Goal: Task Accomplishment & Management: Complete application form

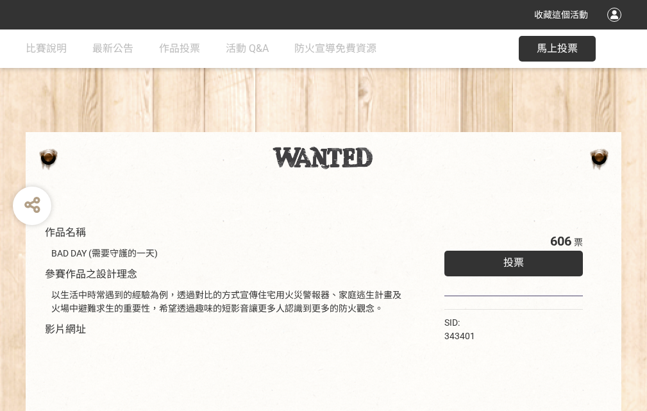
click at [617, 27] on div "收藏這個活動" at bounding box center [323, 15] width 647 height 30
click at [401, 126] on div "作品名稱 BAD DAY (需要守護的一天) 參賽作品之設計理念 以生活中時常遇到的經驗為例，透過對比的方式宣傳住宅用火災警報器、家庭逃生計畫及火場中避難求生…" at bounding box center [323, 300] width 647 height 540
click at [511, 260] on span "投票" at bounding box center [514, 263] width 21 height 12
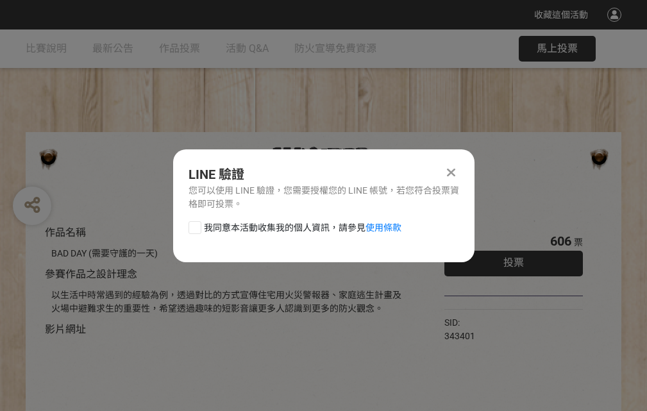
click at [194, 225] on div at bounding box center [195, 227] width 13 height 13
checkbox input "true"
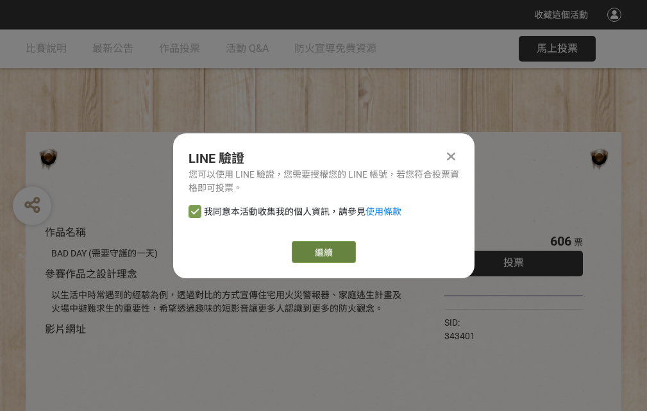
click at [323, 252] on link "繼續" at bounding box center [324, 252] width 64 height 22
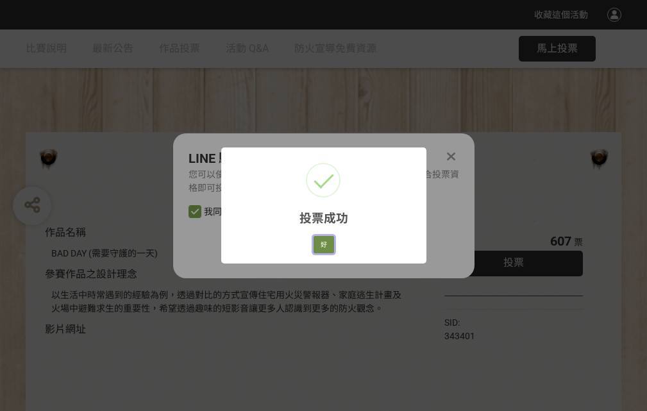
click at [320, 243] on button "好" at bounding box center [324, 245] width 21 height 18
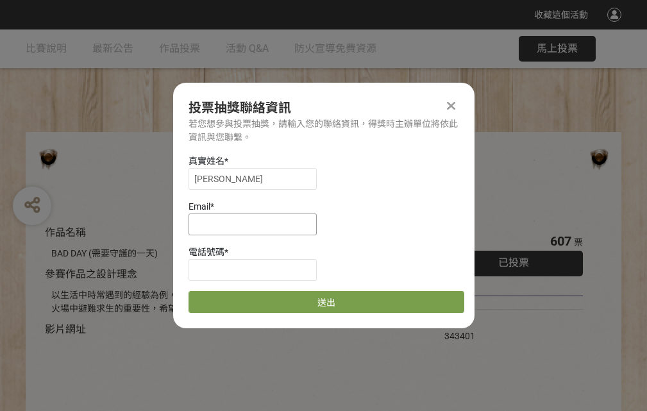
click at [257, 224] on input at bounding box center [253, 225] width 128 height 22
type input "[EMAIL_ADDRESS][DOMAIN_NAME]"
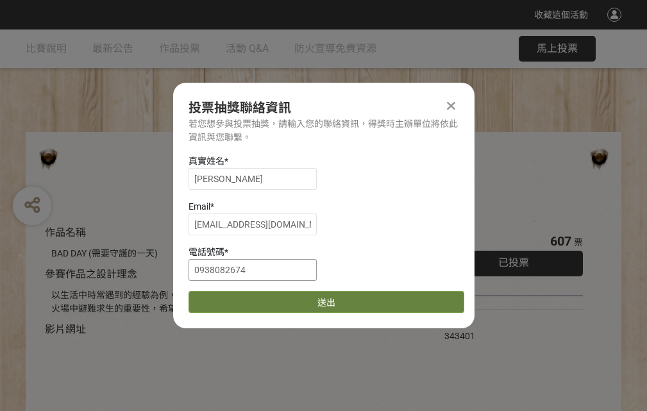
type input "0938082674"
click at [225, 298] on button "送出" at bounding box center [327, 302] width 276 height 22
